Goal: Transaction & Acquisition: Subscribe to service/newsletter

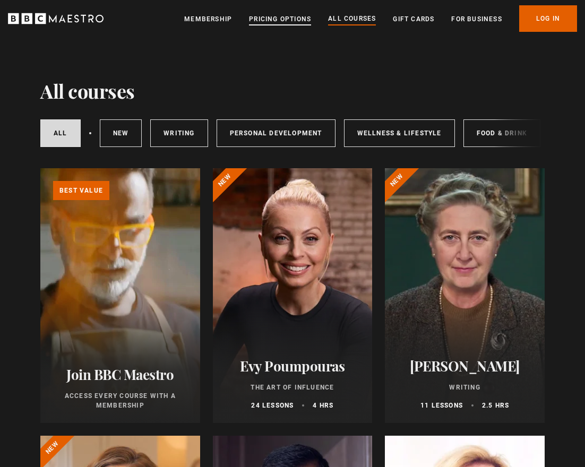
click at [293, 23] on link "Pricing Options" at bounding box center [280, 19] width 62 height 11
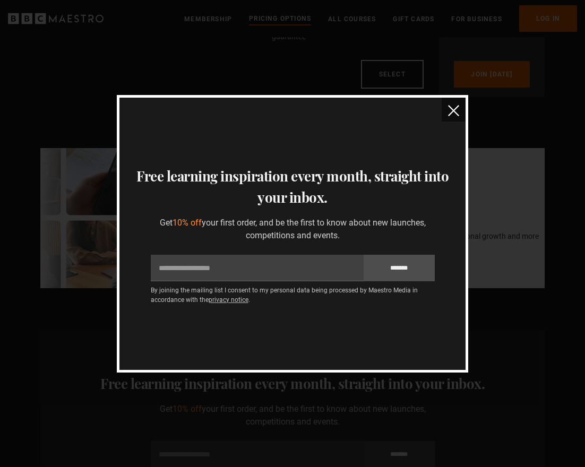
scroll to position [276, 0]
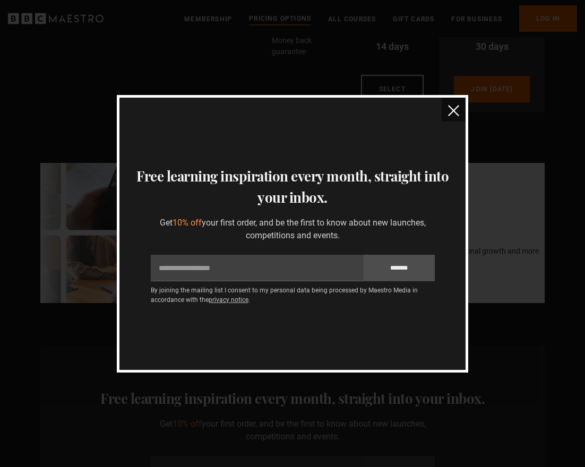
click at [447, 107] on button "close" at bounding box center [454, 110] width 24 height 24
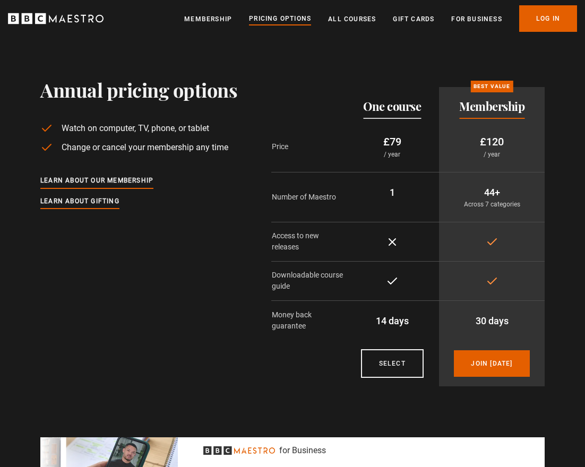
scroll to position [0, 0]
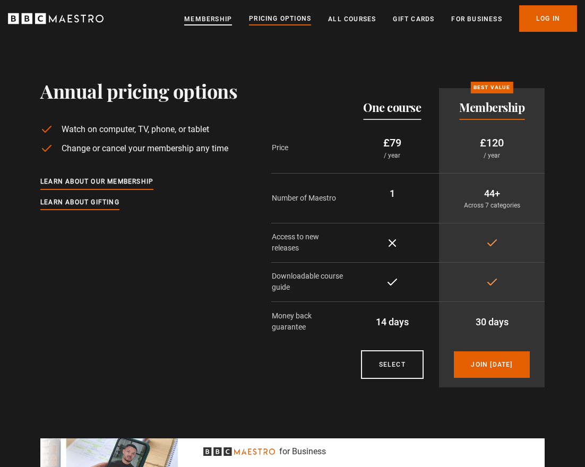
click at [225, 18] on link "Membership" at bounding box center [208, 19] width 48 height 11
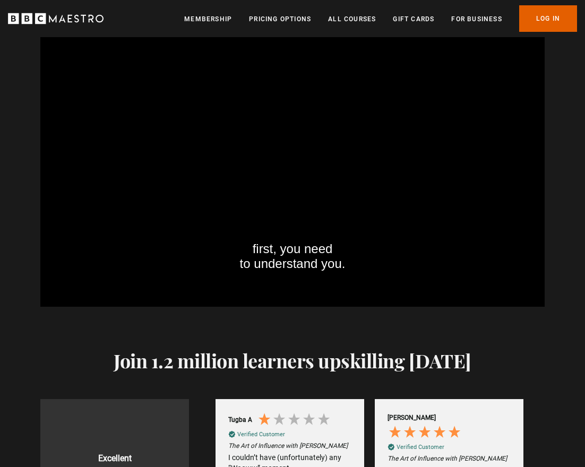
scroll to position [1493, 0]
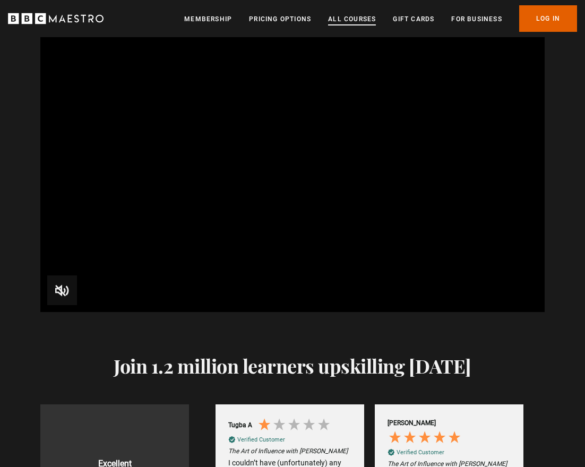
click at [334, 14] on link "All Courses" at bounding box center [352, 19] width 48 height 11
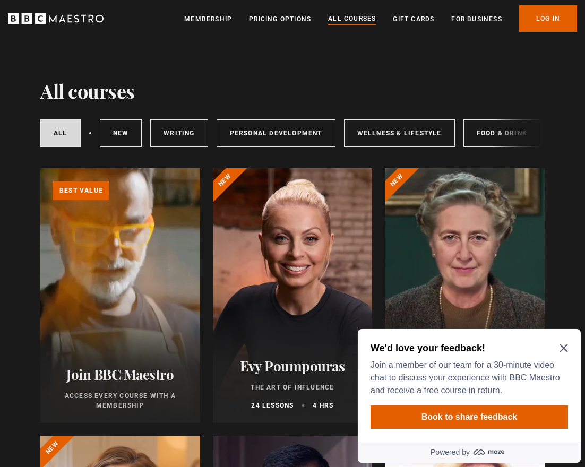
click at [564, 348] on icon "Close Maze Prompt" at bounding box center [564, 349] width 8 height 8
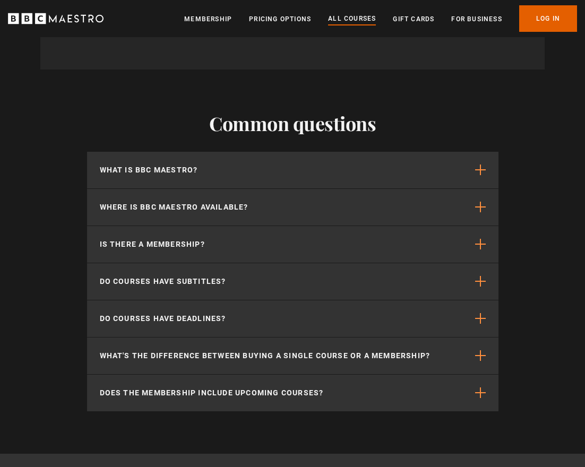
scroll to position [4713, 0]
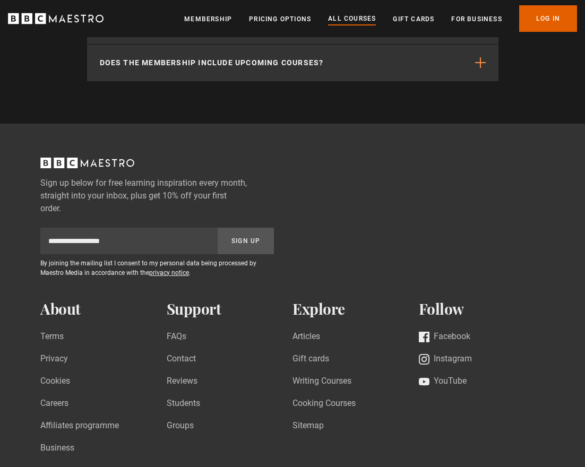
click at [564, 348] on div "Sign up below for free learning inspiration every month, straight into your inb…" at bounding box center [292, 354] width 585 height 392
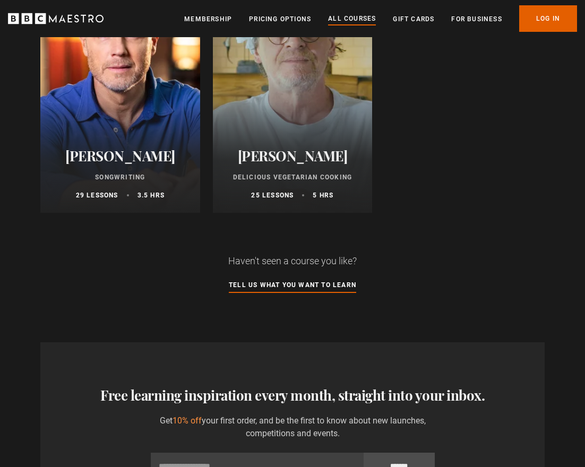
scroll to position [4225, 0]
